Goal: Find contact information: Find contact information

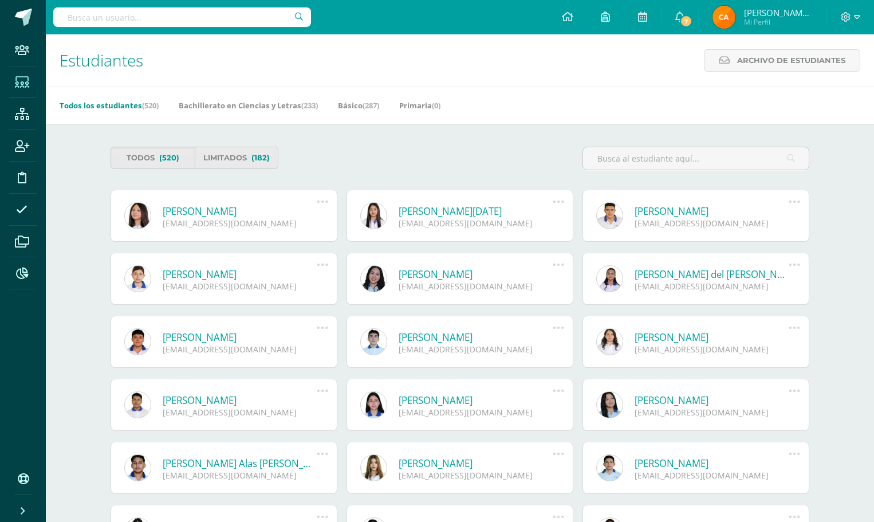
click at [138, 16] on input "text" at bounding box center [182, 16] width 258 height 19
type input "23023"
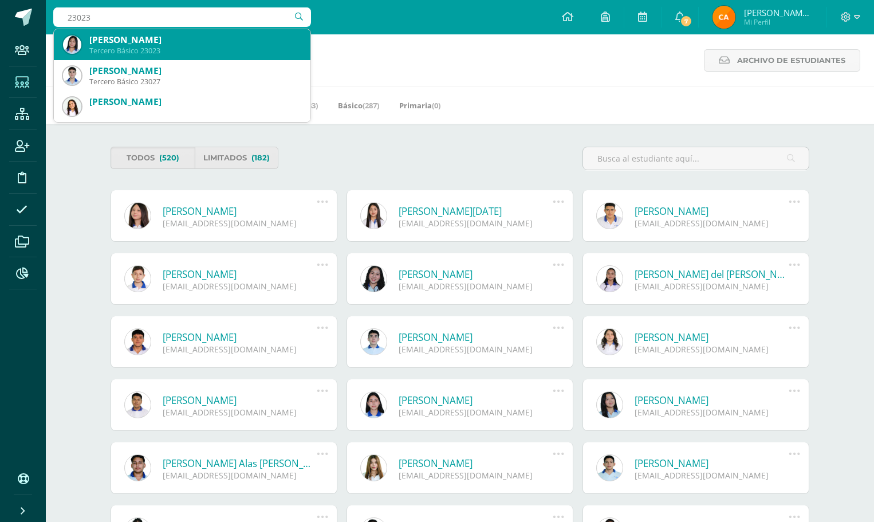
click at [139, 46] on div "Tercero Básico 23023" at bounding box center [195, 51] width 212 height 10
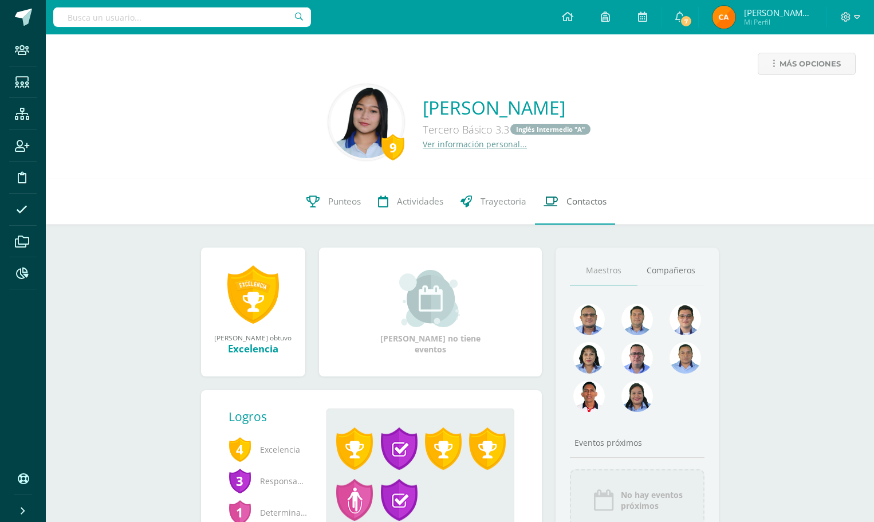
click at [577, 201] on span "Contactos" at bounding box center [587, 201] width 40 height 12
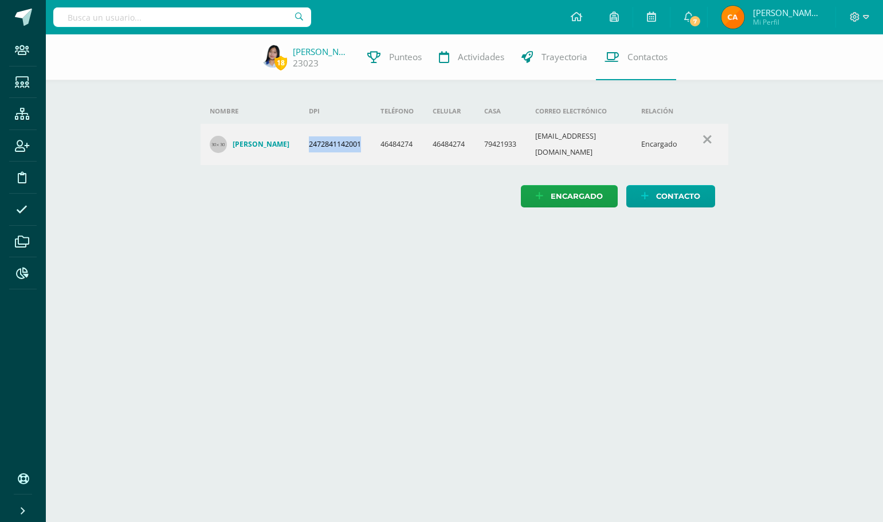
drag, startPoint x: 317, startPoint y: 140, endPoint x: 374, endPoint y: 143, distance: 56.2
click at [371, 143] on td "2472841142001" at bounding box center [336, 144] width 72 height 41
copy td "2472841142001"
